Goal: Information Seeking & Learning: Learn about a topic

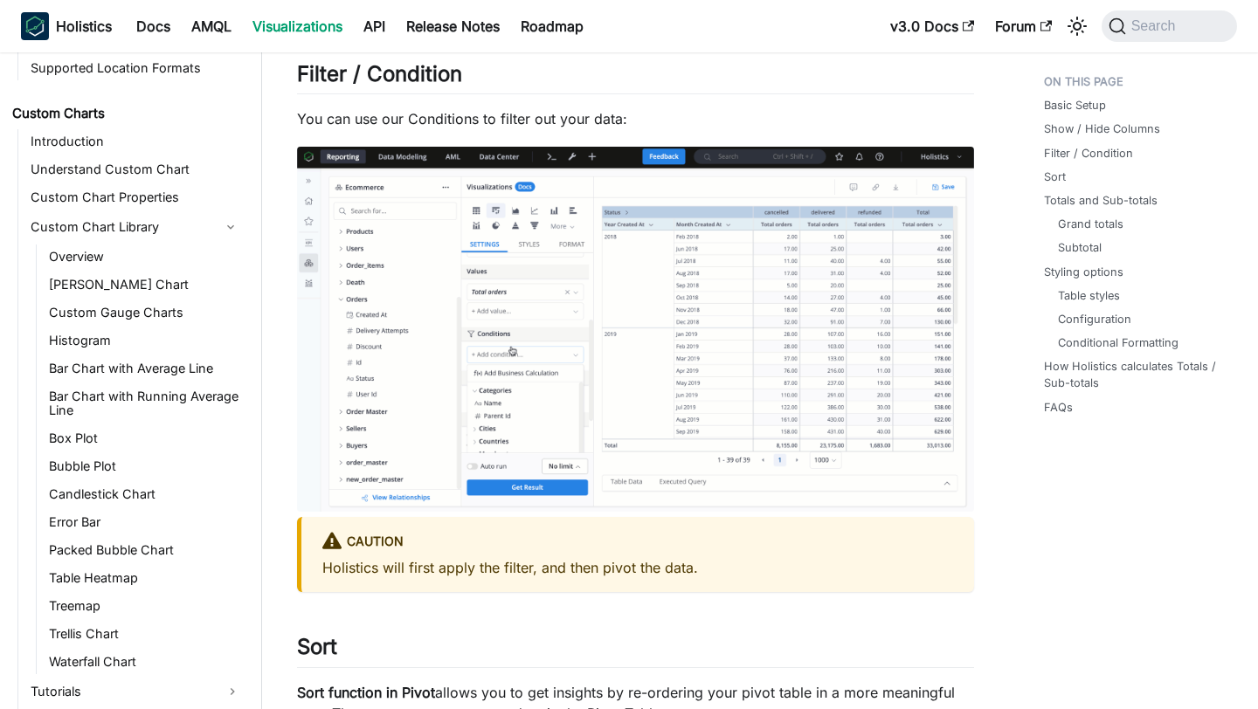
scroll to position [955, 0]
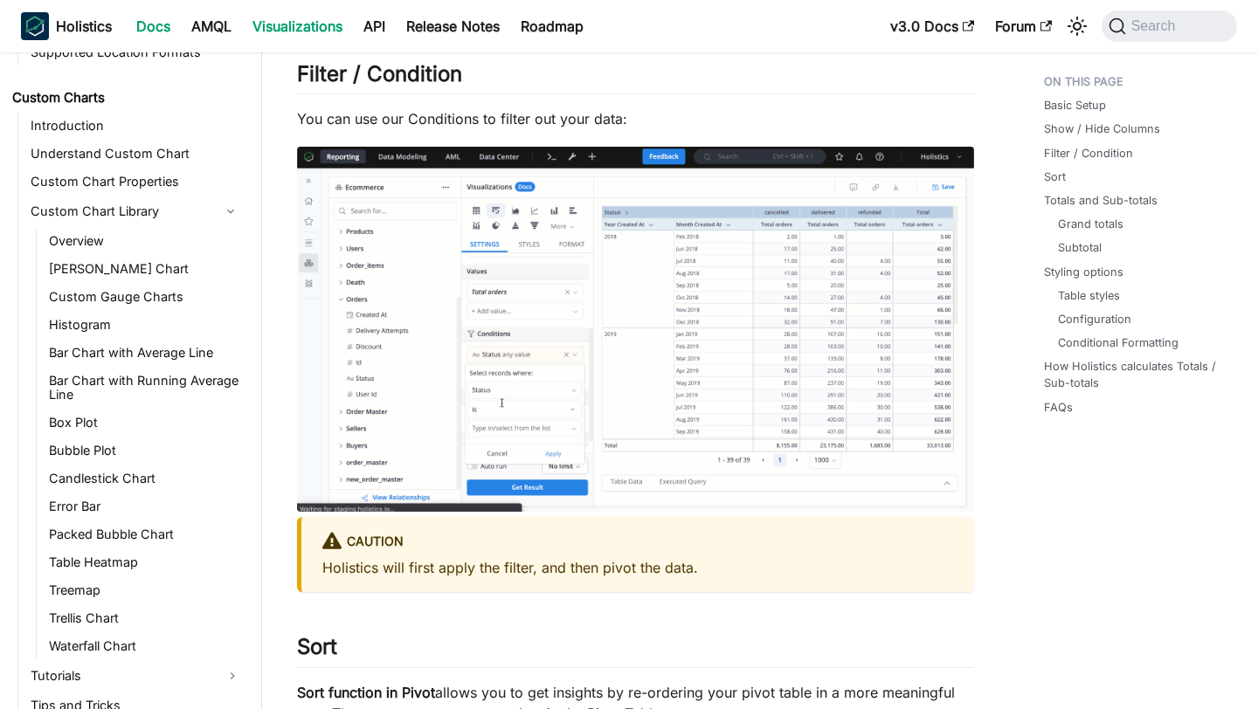
click at [156, 26] on link "Docs" at bounding box center [153, 26] width 55 height 28
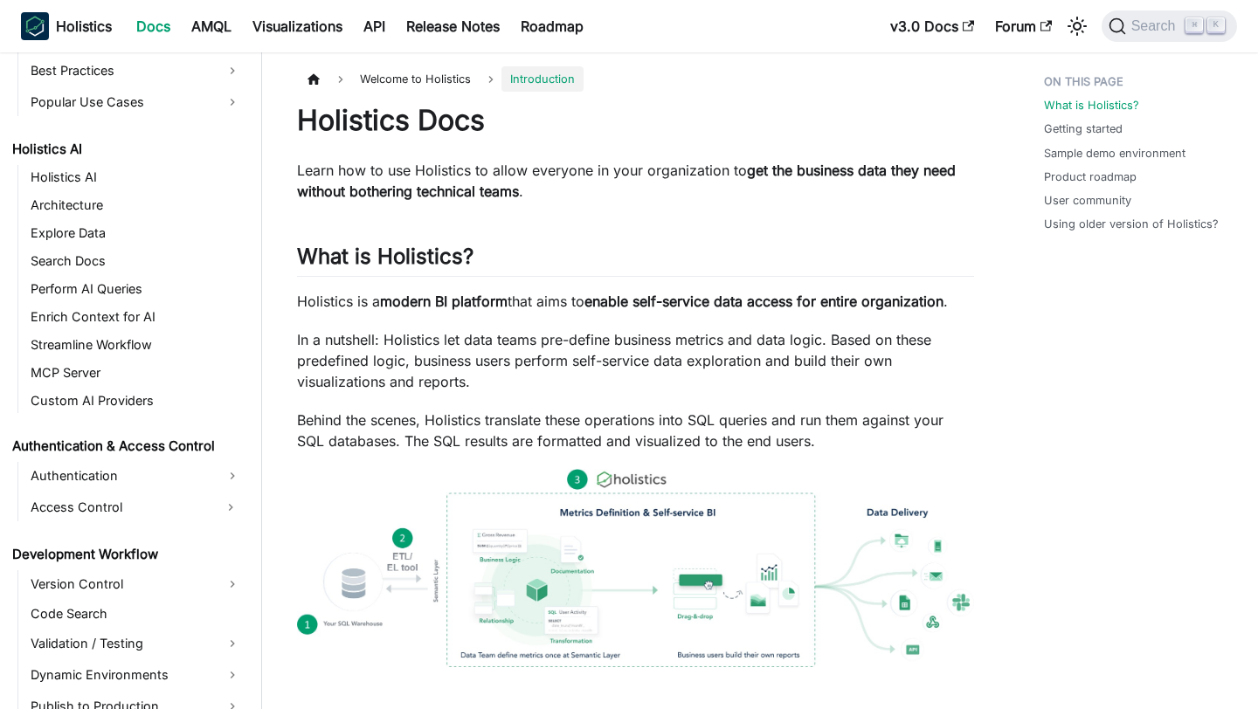
scroll to position [809, 0]
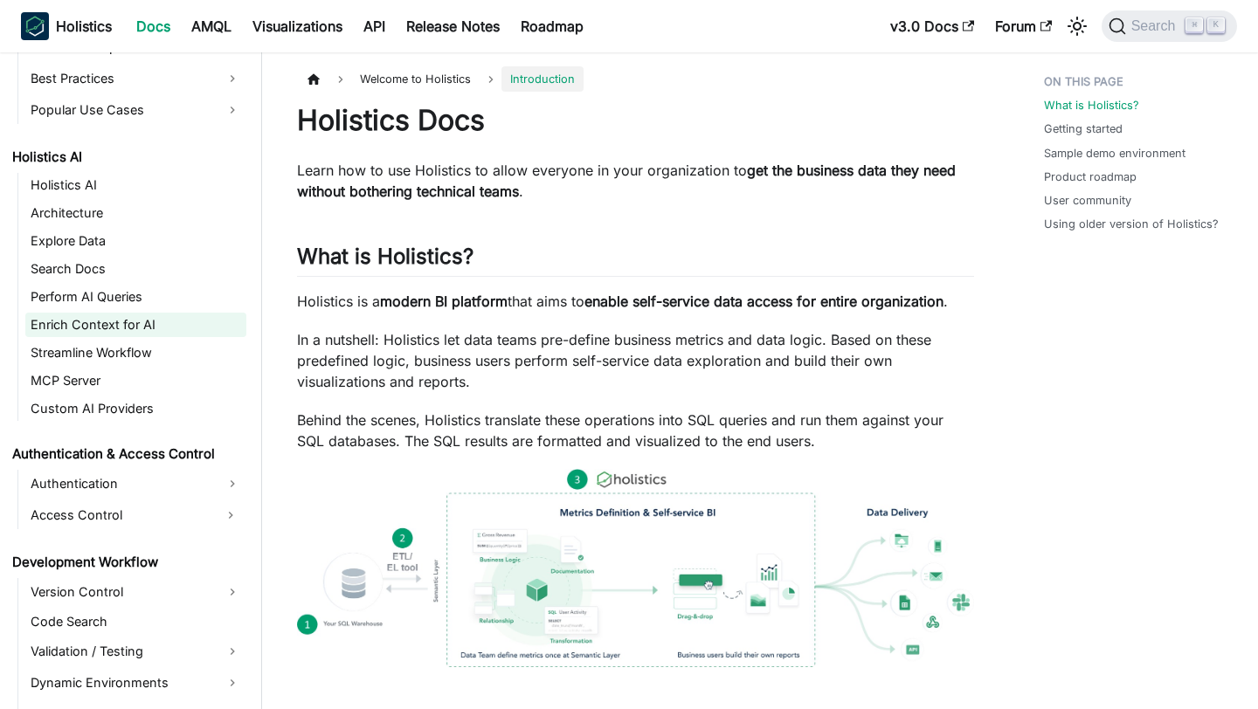
click at [118, 327] on link "Enrich Context for AI" at bounding box center [135, 325] width 221 height 24
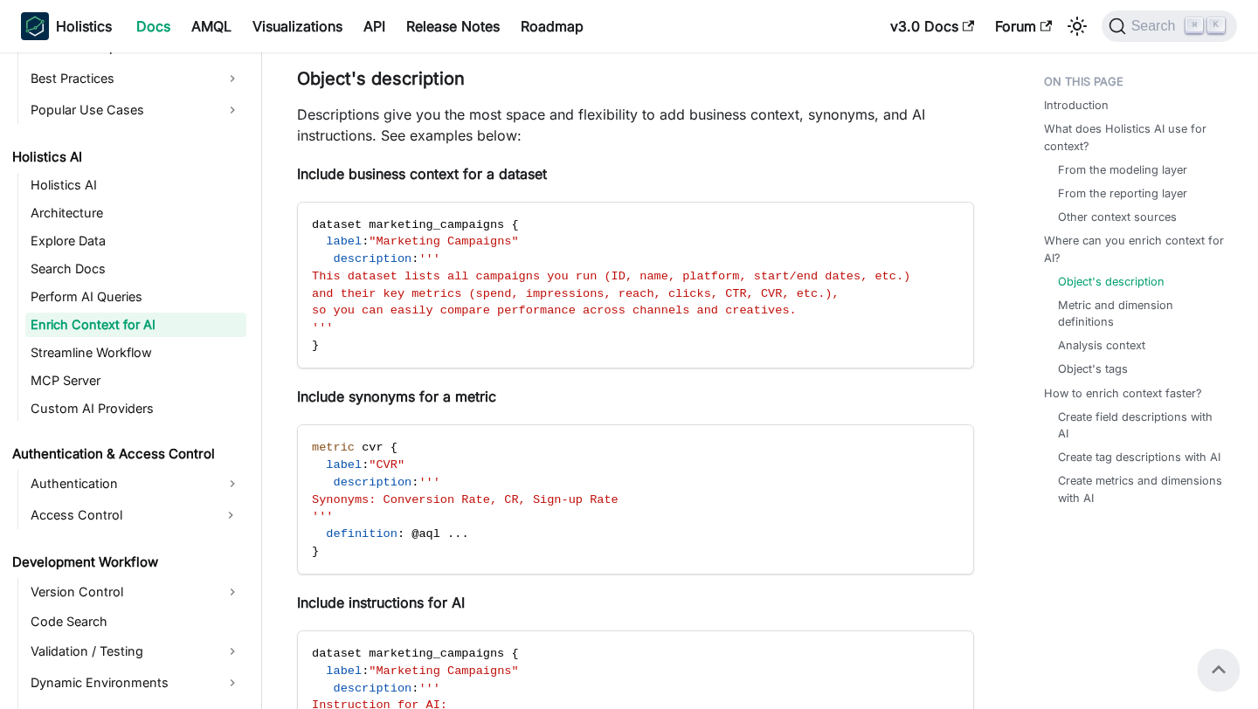
scroll to position [1486, 0]
